Goal: Task Accomplishment & Management: Complete application form

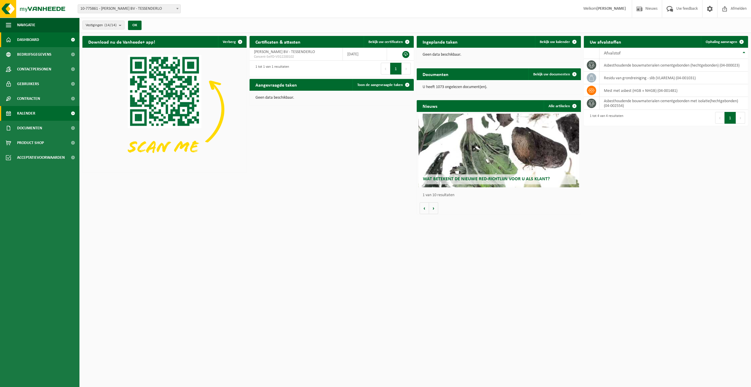
click at [26, 112] on span "Kalender" at bounding box center [26, 113] width 18 height 15
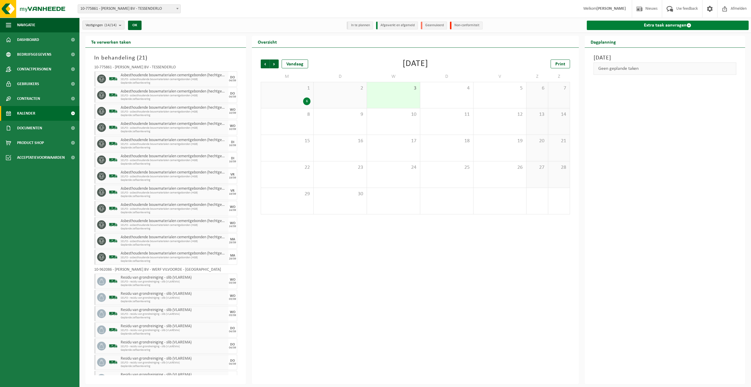
click at [642, 26] on link "Extra taak aanvragen" at bounding box center [668, 25] width 162 height 9
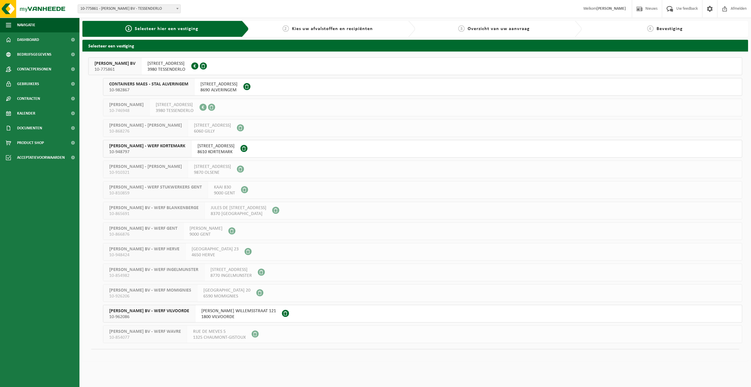
click at [149, 310] on span "YVES MAES BV - WERF VILVOORDE" at bounding box center [149, 311] width 80 height 6
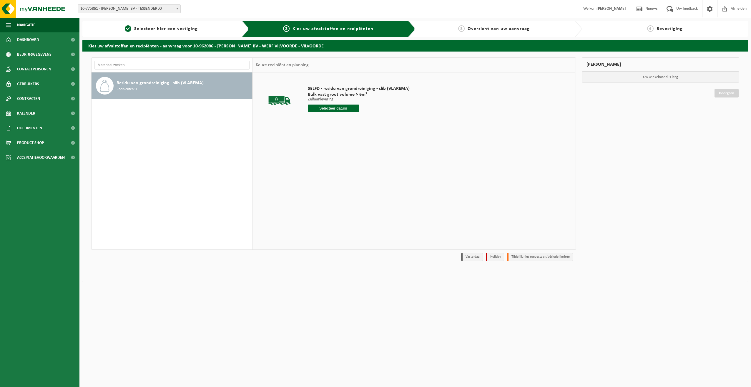
click at [333, 109] on input "text" at bounding box center [333, 107] width 51 height 7
click at [315, 150] on div "8" at bounding box center [313, 150] width 10 height 9
type input "Van 2025-09-08"
drag, startPoint x: 339, startPoint y: 120, endPoint x: 298, endPoint y: 120, distance: 40.9
click at [299, 120] on tr "SELFD - residu van grondreiniging - slib (VLAREMA) Bulk vast groot volume > 6m³…" at bounding box center [414, 110] width 317 height 70
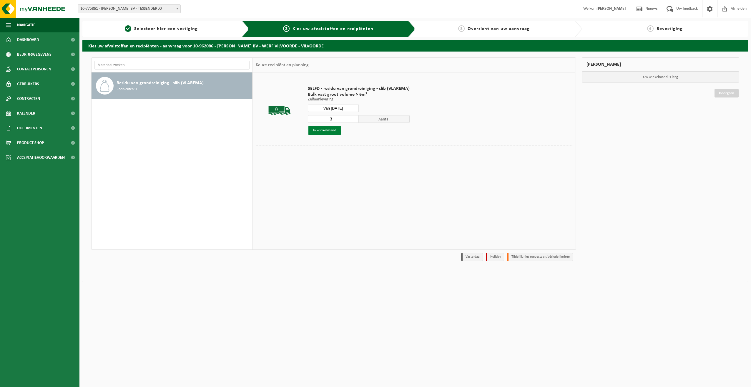
type input "3"
click at [326, 132] on button "In winkelmand" at bounding box center [324, 130] width 32 height 9
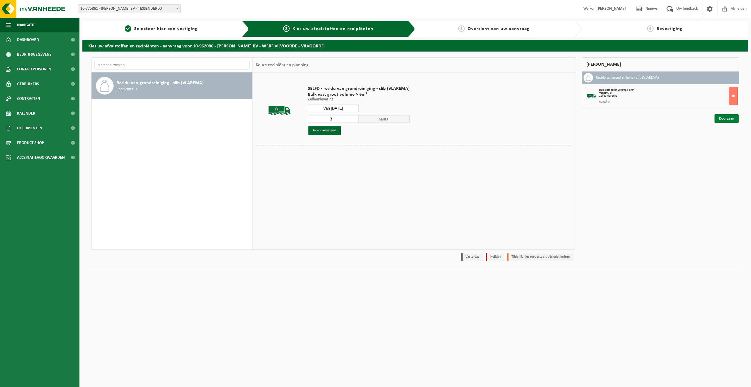
click at [729, 118] on link "Doorgaan" at bounding box center [727, 118] width 24 height 9
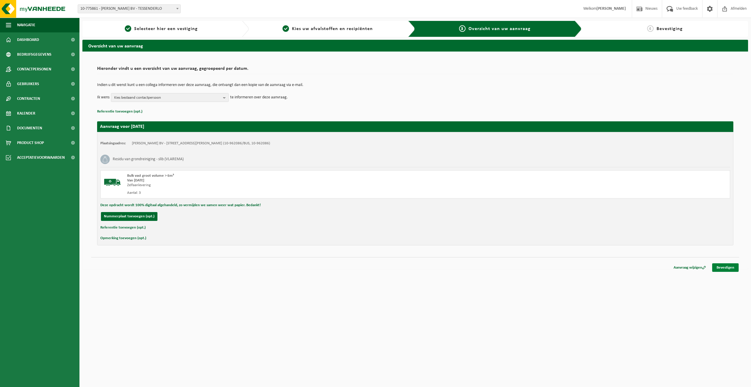
click at [723, 265] on link "Bevestigen" at bounding box center [725, 267] width 26 height 9
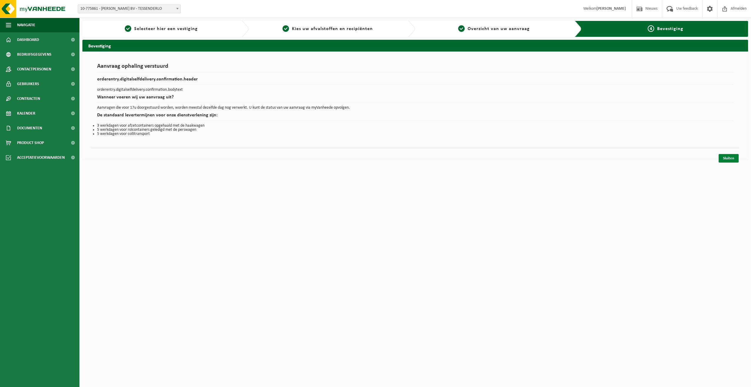
click at [733, 159] on link "Sluiten" at bounding box center [729, 158] width 20 height 9
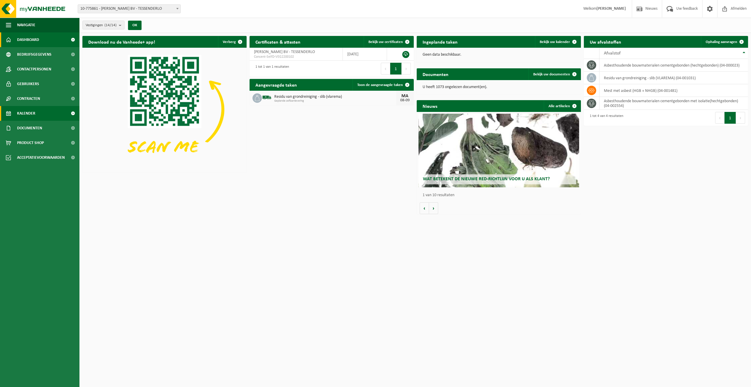
click at [26, 112] on span "Kalender" at bounding box center [26, 113] width 18 height 15
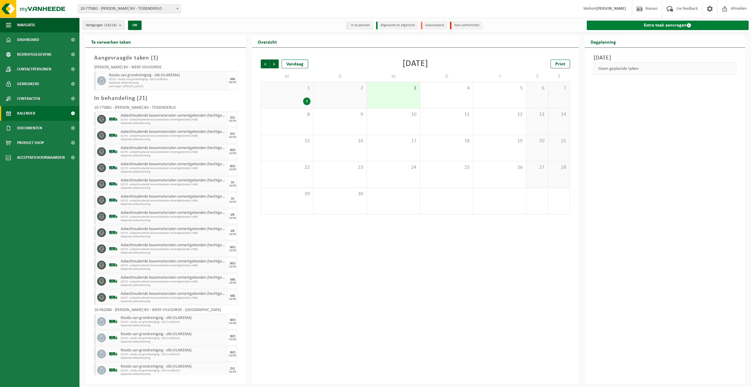
click at [675, 23] on link "Extra taak aanvragen" at bounding box center [668, 25] width 162 height 9
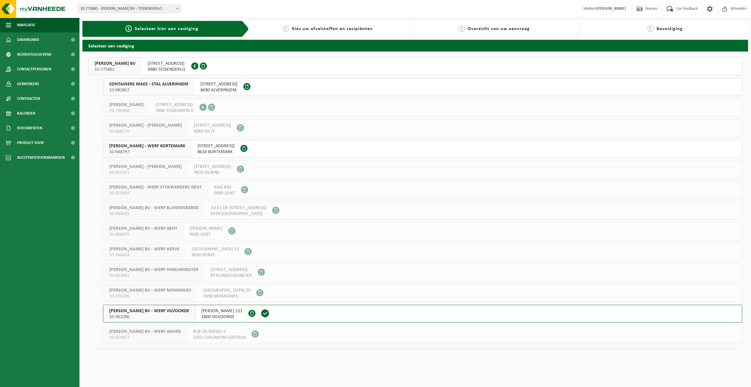
click at [137, 309] on span "[PERSON_NAME] BV - WERF VILVOORDE" at bounding box center [149, 311] width 80 height 6
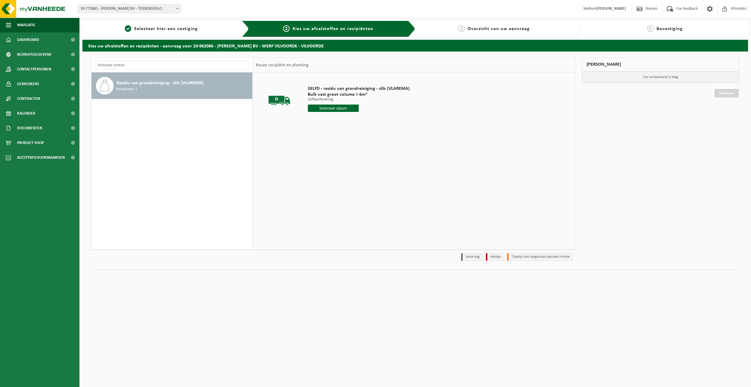
click at [342, 107] on input "text" at bounding box center [333, 107] width 51 height 7
click at [327, 151] on div "9" at bounding box center [323, 150] width 10 height 9
type input "Van 2025-09-09"
drag, startPoint x: 338, startPoint y: 117, endPoint x: 302, endPoint y: 117, distance: 36.5
click at [303, 118] on td "SELFD - residu van grondreiniging - slib (VLAREMA) Bulk vast groot volume > 6m³…" at bounding box center [437, 110] width 269 height 70
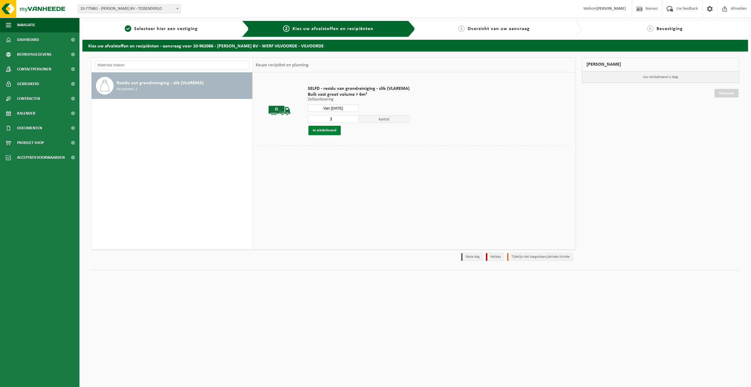
type input "3"
click at [322, 127] on button "In winkelmand" at bounding box center [324, 130] width 32 height 9
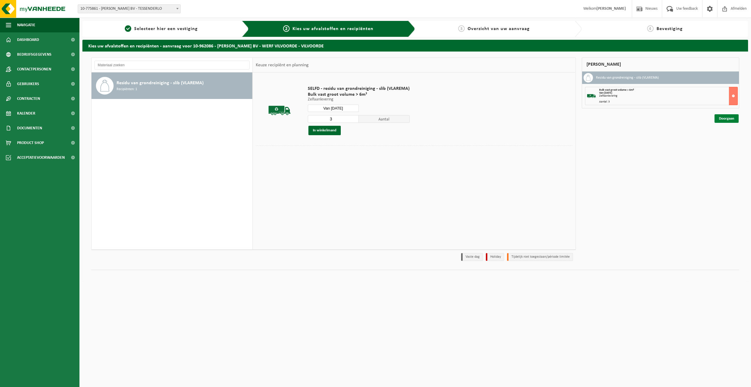
click at [726, 117] on link "Doorgaan" at bounding box center [727, 118] width 24 height 9
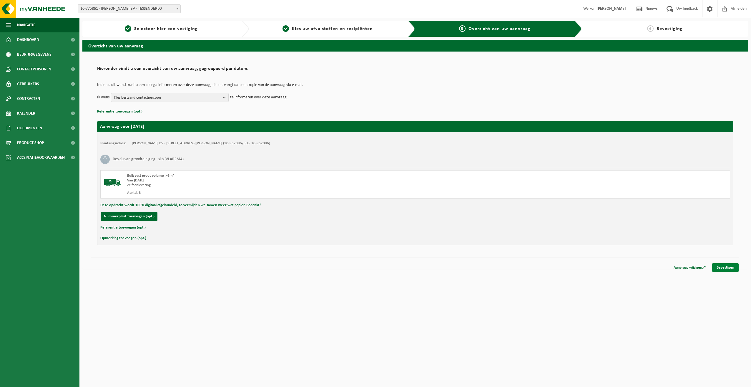
click at [729, 266] on link "Bevestigen" at bounding box center [725, 267] width 26 height 9
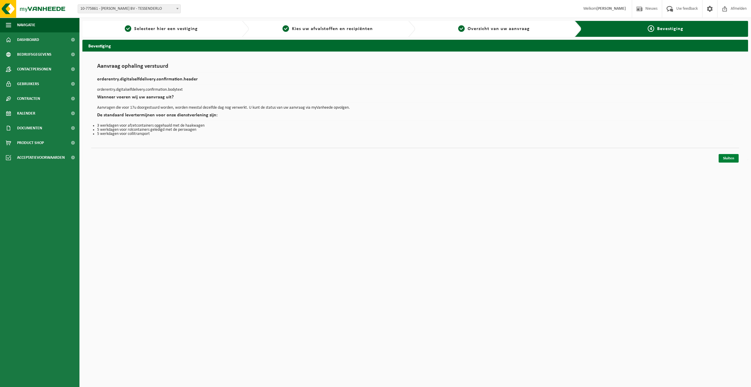
click at [728, 155] on link "Sluiten" at bounding box center [729, 158] width 20 height 9
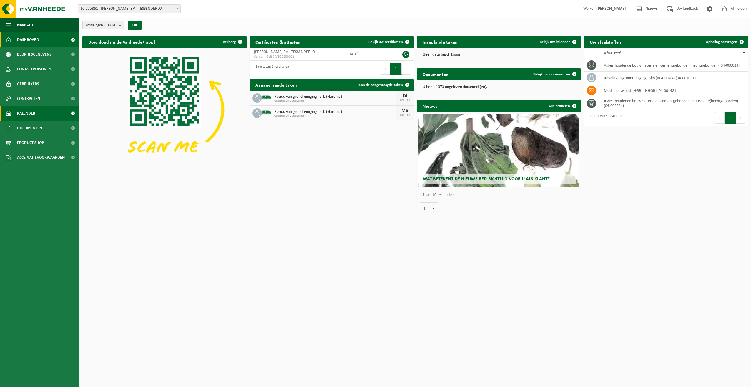
click at [26, 114] on span "Kalender" at bounding box center [26, 113] width 18 height 15
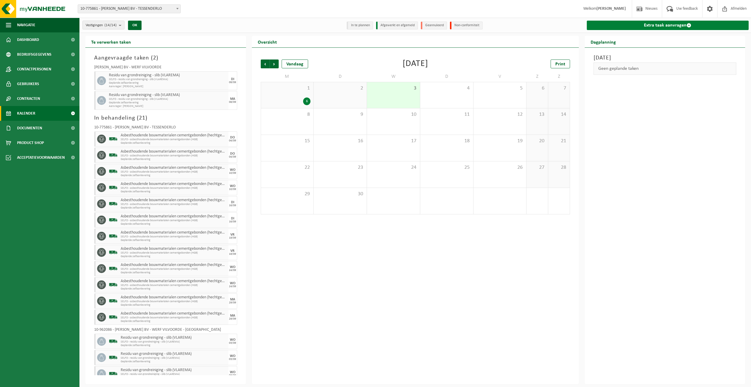
click at [675, 23] on link "Extra taak aanvragen" at bounding box center [668, 25] width 162 height 9
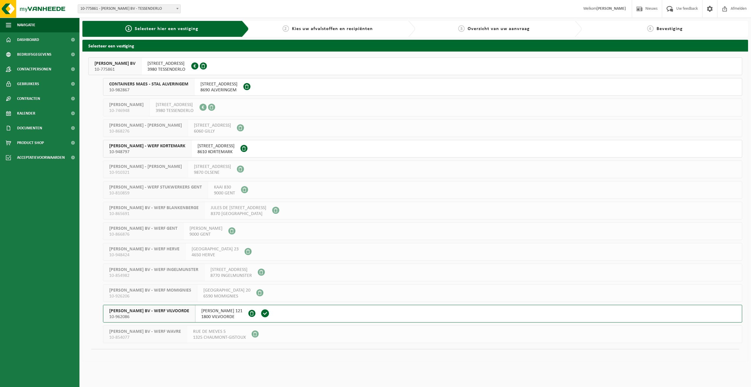
click at [162, 309] on span "[PERSON_NAME] BV - WERF VILVOORDE" at bounding box center [149, 311] width 80 height 6
click at [162, 308] on span "[PERSON_NAME] BV - WERF VILVOORDE" at bounding box center [149, 311] width 80 height 6
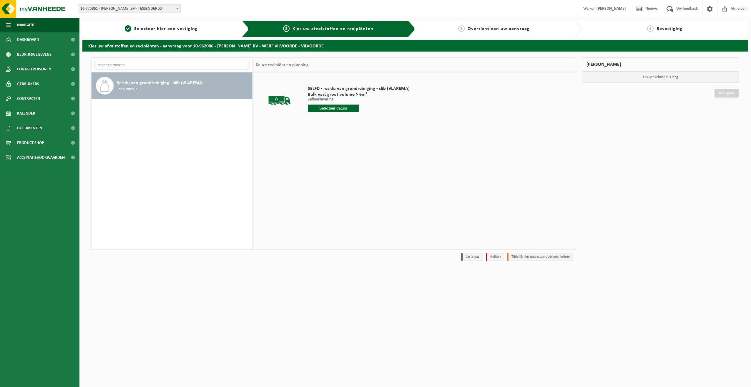
click at [342, 109] on input "text" at bounding box center [333, 107] width 51 height 7
click at [334, 151] on div "10" at bounding box center [334, 150] width 10 height 9
type input "Van 2025-09-10"
drag, startPoint x: 338, startPoint y: 117, endPoint x: 270, endPoint y: 125, distance: 68.4
click at [270, 125] on tr "SELFD - residu van grondreiniging - slib (VLAREMA) Bulk vast groot volume > 6m³…" at bounding box center [414, 110] width 317 height 70
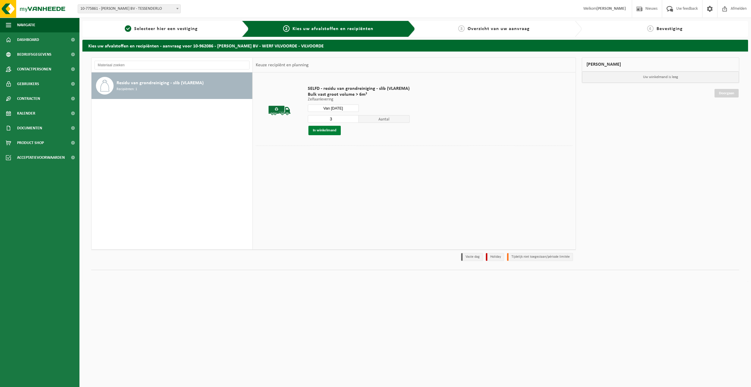
type input "3"
click at [331, 128] on button "In winkelmand" at bounding box center [324, 130] width 32 height 9
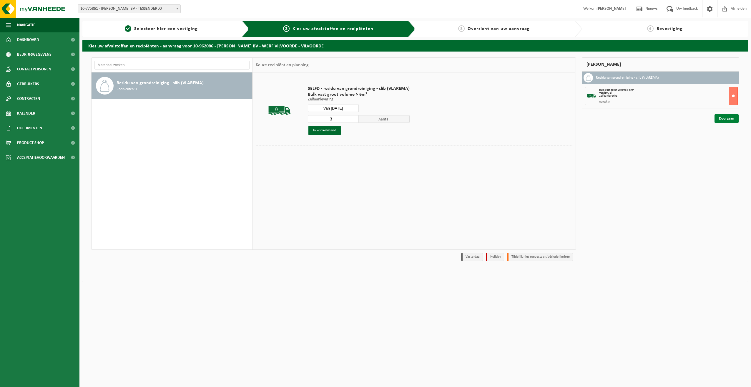
click at [717, 116] on link "Doorgaan" at bounding box center [727, 118] width 24 height 9
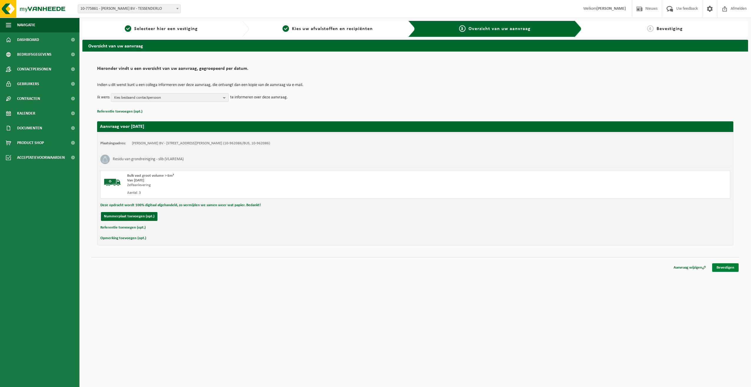
click at [723, 266] on link "Bevestigen" at bounding box center [725, 267] width 26 height 9
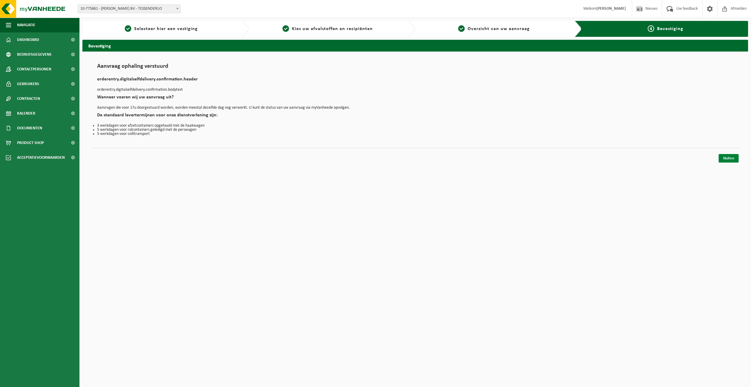
click at [725, 157] on link "Sluiten" at bounding box center [729, 158] width 20 height 9
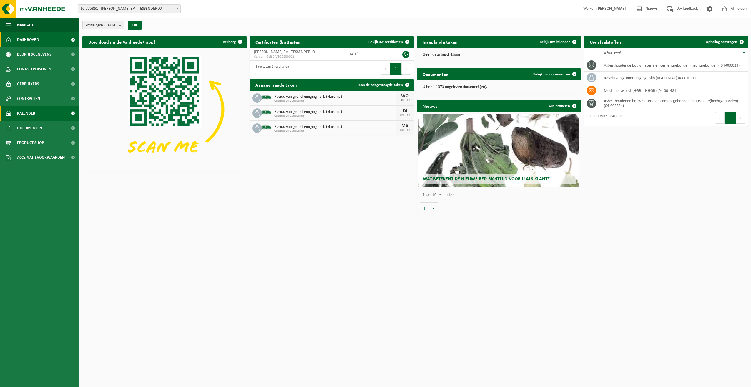
click at [25, 111] on span "Kalender" at bounding box center [26, 113] width 18 height 15
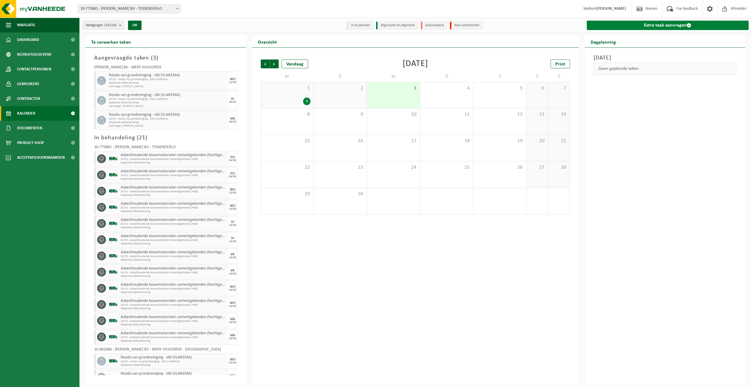
click at [674, 24] on link "Extra taak aanvragen" at bounding box center [668, 25] width 162 height 9
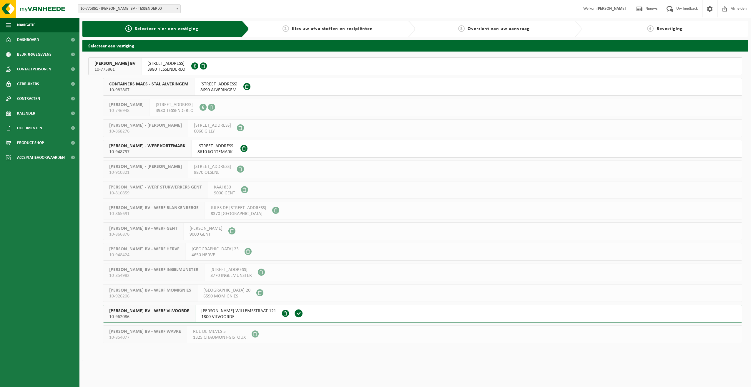
click at [155, 311] on span "YVES MAES BV - WERF VILVOORDE" at bounding box center [149, 311] width 80 height 6
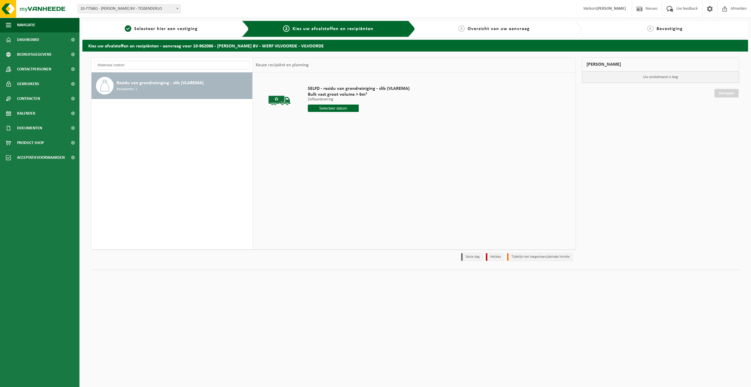
click at [347, 111] on input "text" at bounding box center [333, 107] width 51 height 7
click at [348, 150] on div "11" at bounding box center [344, 150] width 10 height 9
type input "Van [DATE]"
drag, startPoint x: 343, startPoint y: 118, endPoint x: 301, endPoint y: 121, distance: 42.8
click at [301, 123] on tr "SELFD - residu van grondreiniging - slib (VLAREMA) Bulk vast groot volume > 6m³…" at bounding box center [414, 110] width 317 height 70
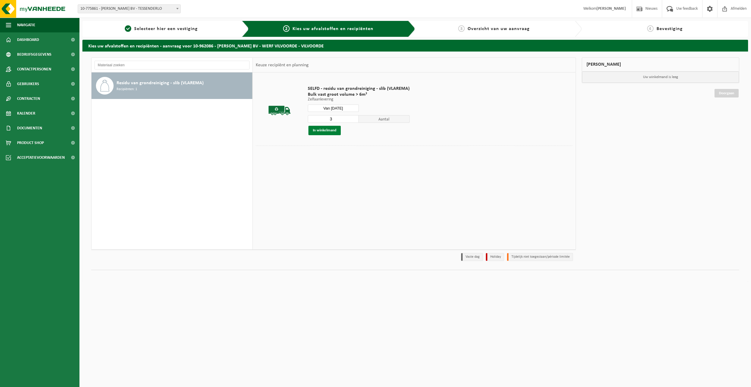
type input "3"
click at [326, 130] on button "In winkelmand" at bounding box center [324, 130] width 32 height 9
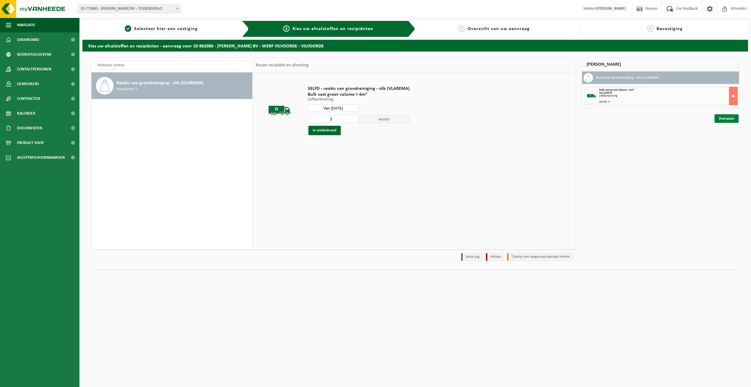
click at [721, 118] on link "Doorgaan" at bounding box center [727, 118] width 24 height 9
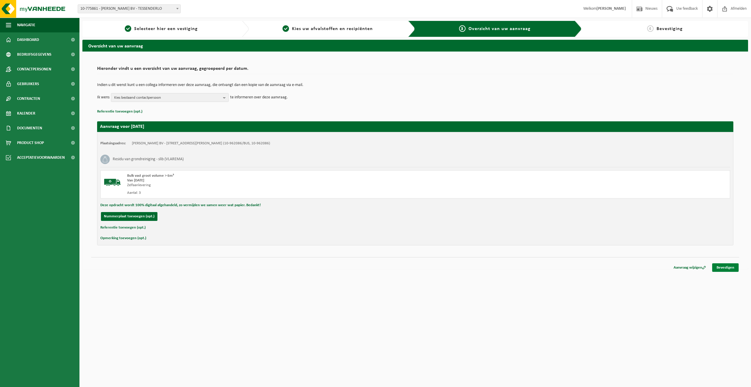
click at [720, 266] on link "Bevestigen" at bounding box center [725, 267] width 26 height 9
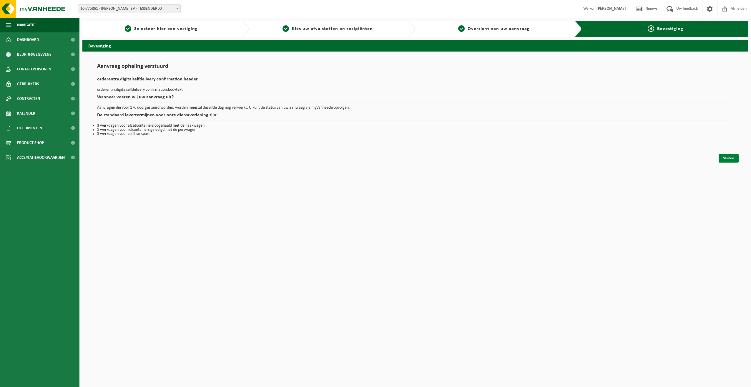
click at [730, 158] on link "Sluiten" at bounding box center [729, 158] width 20 height 9
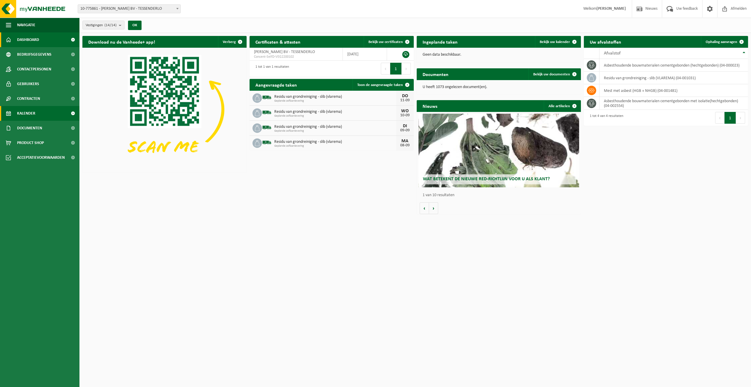
drag, startPoint x: 19, startPoint y: 110, endPoint x: 44, endPoint y: 112, distance: 24.2
click at [20, 110] on span "Kalender" at bounding box center [26, 113] width 18 height 15
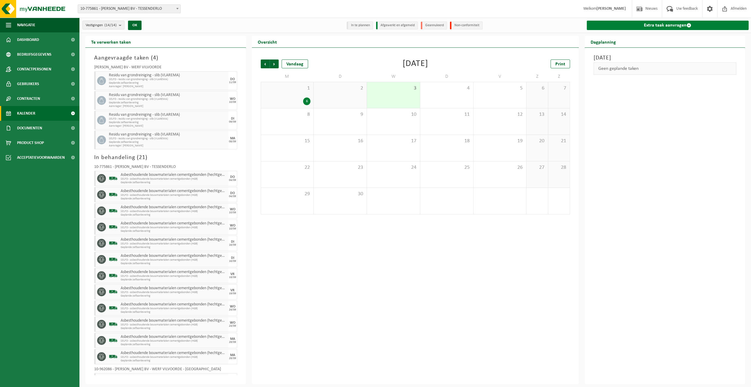
click at [660, 26] on link "Extra taak aanvragen" at bounding box center [668, 25] width 162 height 9
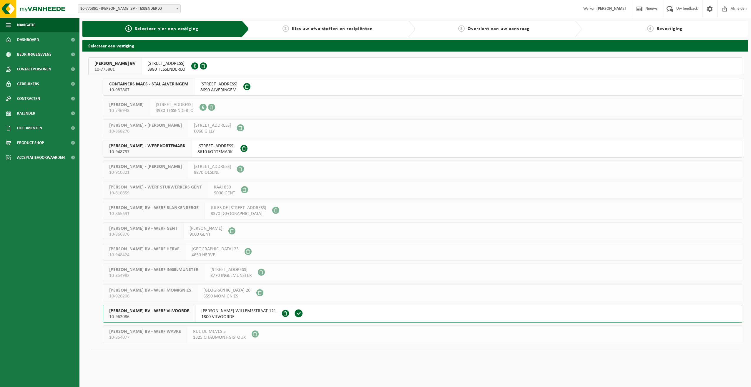
click at [142, 309] on span "[PERSON_NAME] BV - WERF VILVOORDE" at bounding box center [149, 311] width 80 height 6
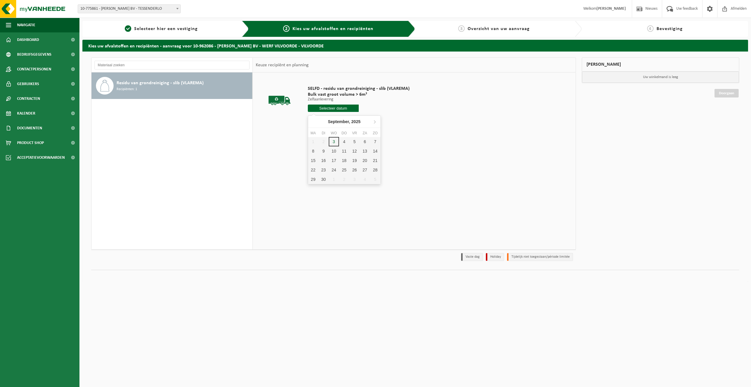
click at [341, 108] on input "text" at bounding box center [333, 107] width 51 height 7
click at [354, 151] on div "12" at bounding box center [354, 150] width 10 height 9
type input "Van [DATE]"
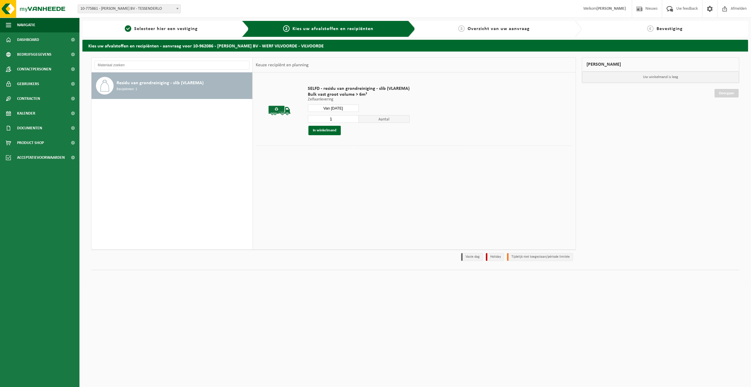
drag, startPoint x: 321, startPoint y: 121, endPoint x: 297, endPoint y: 122, distance: 24.5
click at [298, 123] on tr "SELFD - residu van grondreiniging - slib (VLAREMA) Bulk vast groot volume > 6m³…" at bounding box center [414, 110] width 317 height 70
type input "3"
click at [321, 127] on button "In winkelmand" at bounding box center [324, 130] width 32 height 9
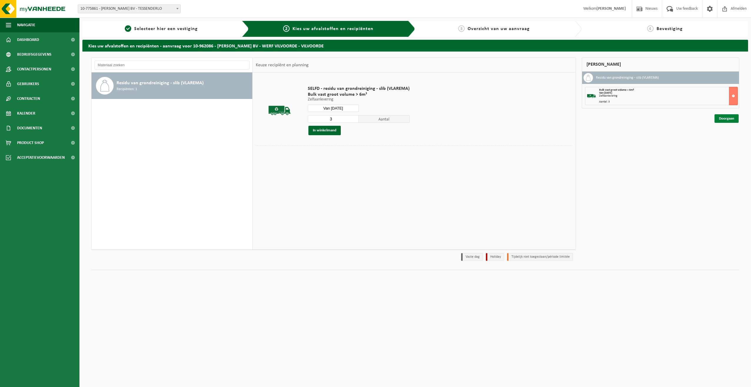
click at [723, 117] on link "Doorgaan" at bounding box center [727, 118] width 24 height 9
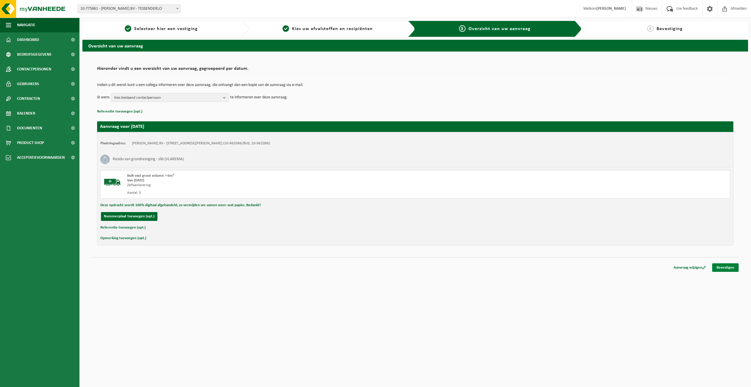
click at [722, 267] on link "Bevestigen" at bounding box center [725, 267] width 26 height 9
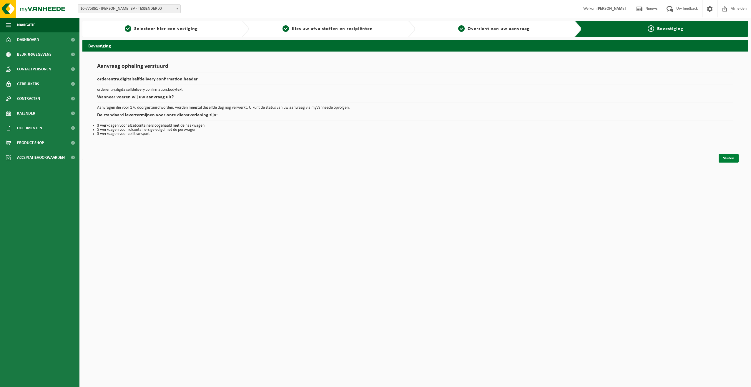
click at [730, 158] on link "Sluiten" at bounding box center [729, 158] width 20 height 9
